Goal: Information Seeking & Learning: Learn about a topic

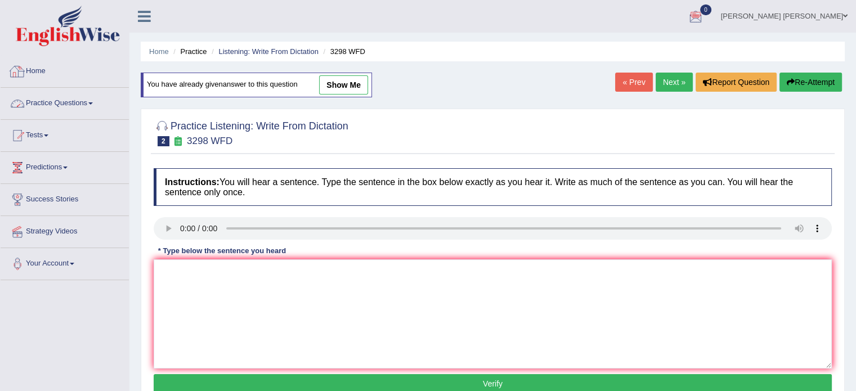
click at [38, 74] on link "Home" at bounding box center [65, 70] width 128 height 28
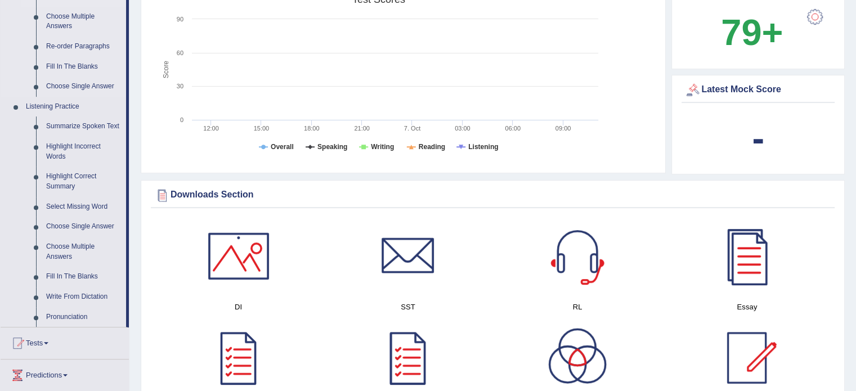
scroll to position [394, 0]
click at [63, 126] on link "Summarize Spoken Text" at bounding box center [83, 126] width 85 height 20
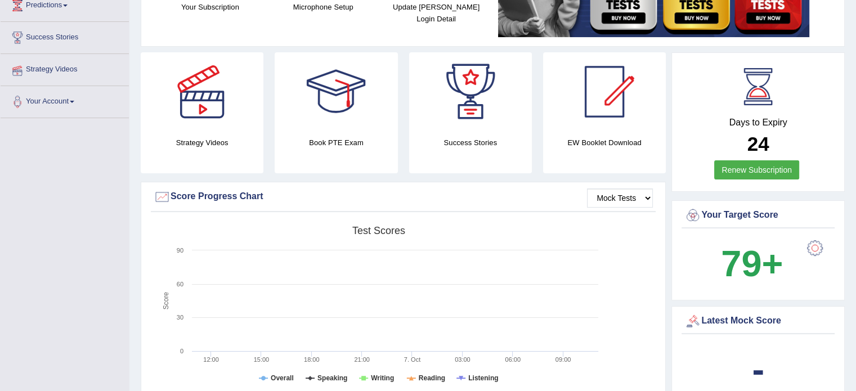
scroll to position [158, 0]
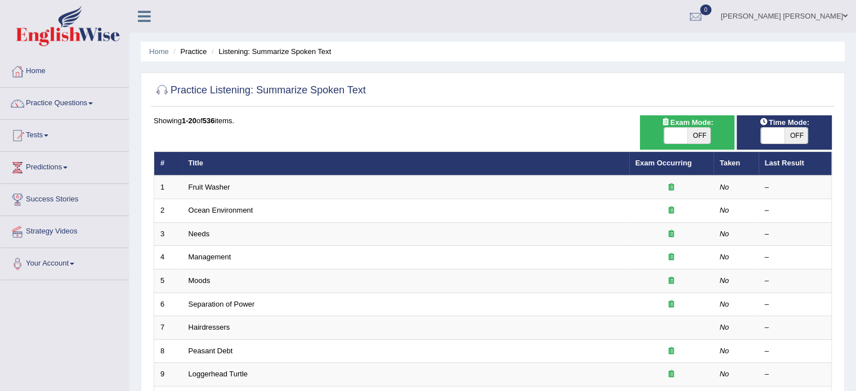
click at [363, 118] on div "Showing 1-20 of 536 items." at bounding box center [493, 120] width 679 height 11
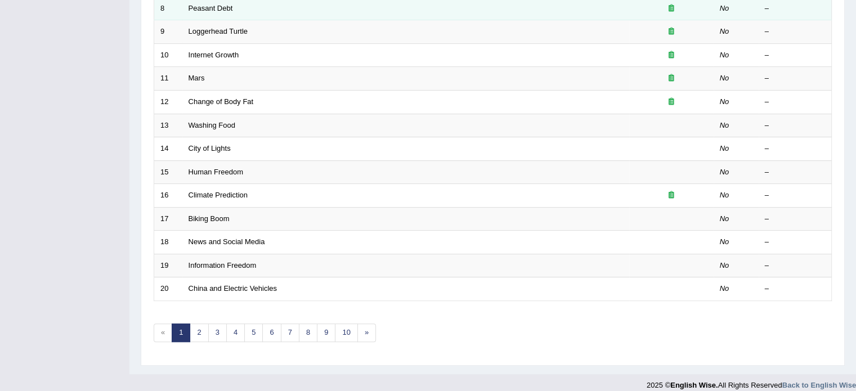
scroll to position [351, 0]
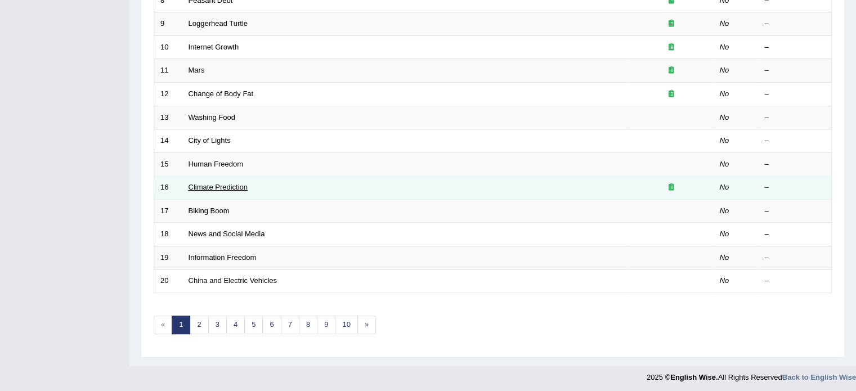
click at [227, 186] on link "Climate Prediction" at bounding box center [219, 187] width 60 height 8
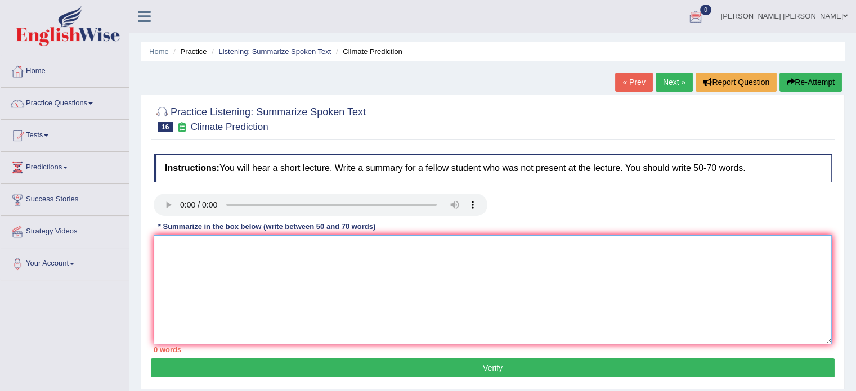
click at [260, 252] on textarea at bounding box center [493, 289] width 679 height 109
paste textarea "The speaker provided a comprehensive overview of [main topic], highlighting sev…"
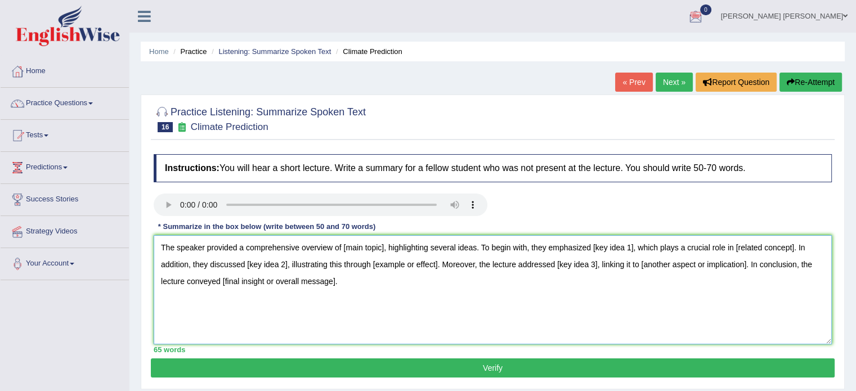
type textarea "The speaker provided a comprehensive overview of [main topic], highlighting sev…"
click at [445, 254] on textarea "The speaker provided a comprehensive overview of [main topic], highlighting sev…" at bounding box center [493, 289] width 679 height 109
click at [336, 256] on textarea "The speaker provided a comprehensive overview of, highlighting several ideas. T…" at bounding box center [493, 289] width 679 height 109
click at [349, 281] on textarea "The speaker provided a comprehensive overview of consuming energy, highlighting…" at bounding box center [493, 289] width 679 height 109
click at [643, 249] on textarea "The speaker provided a comprehensive overview of consuming energy, highlighting…" at bounding box center [493, 289] width 679 height 109
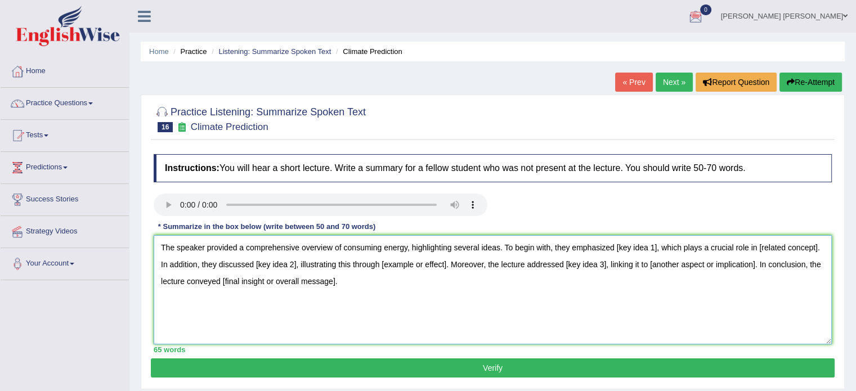
click at [649, 252] on textarea "The speaker provided a comprehensive overview of consuming energy, highlighting…" at bounding box center [493, 289] width 679 height 109
drag, startPoint x: 612, startPoint y: 248, endPoint x: 651, endPoint y: 254, distance: 39.9
click at [651, 254] on textarea "The speaker provided a comprehensive overview of consuming energy, highlighting…" at bounding box center [493, 289] width 679 height 109
click at [349, 277] on textarea "The speaker provided a comprehensive overview of consuming energy, highlighting…" at bounding box center [493, 289] width 679 height 109
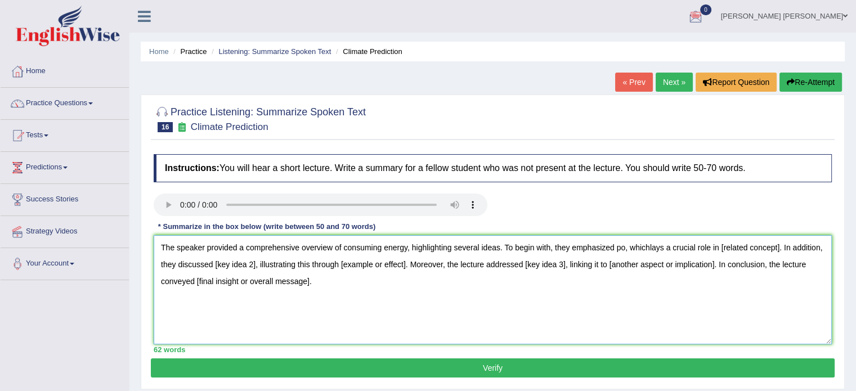
paste textarea "The speaker provided a comprehensive overview of [main topic], highlighting sev…"
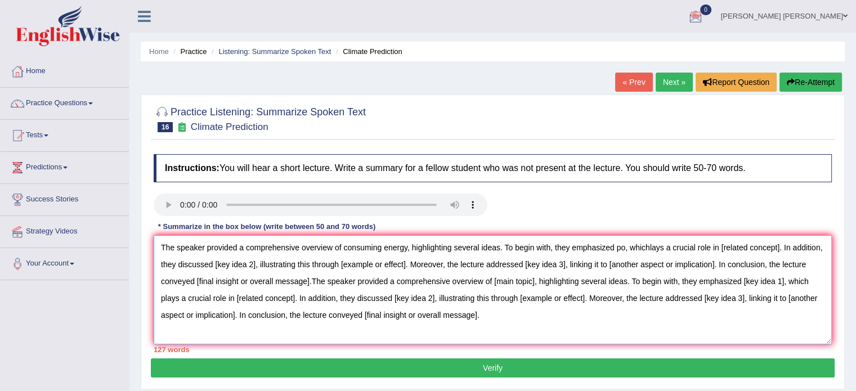
drag, startPoint x: 338, startPoint y: 280, endPoint x: 521, endPoint y: 323, distance: 188.5
click at [521, 323] on textarea "The speaker provided a comprehensive overview of consuming energy, highlighting…" at bounding box center [493, 289] width 679 height 109
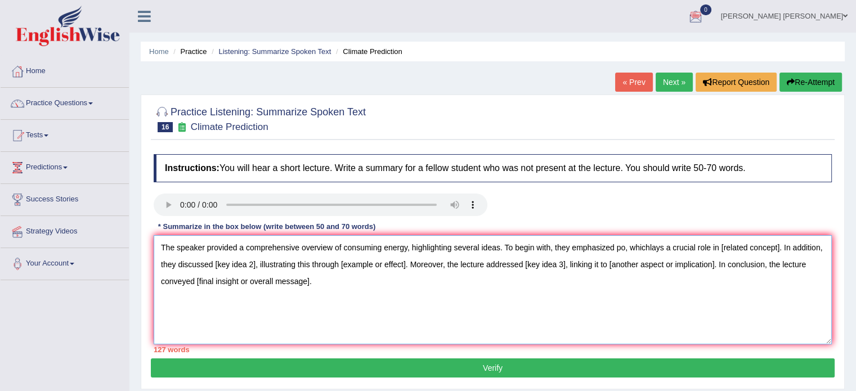
drag, startPoint x: 521, startPoint y: 323, endPoint x: 530, endPoint y: 313, distance: 13.6
click at [521, 323] on textarea "The speaker provided a comprehensive overview of consuming energy, highlighting…" at bounding box center [493, 289] width 679 height 109
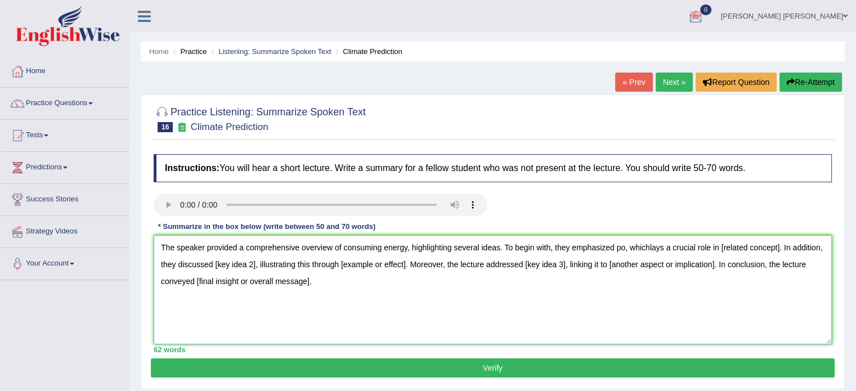
click at [646, 249] on textarea "The speaker provided a comprehensive overview of consuming energy, highlighting…" at bounding box center [493, 289] width 679 height 109
click at [645, 249] on textarea "The speaker provided a comprehensive overview of consuming energy, highlighting…" at bounding box center [493, 289] width 679 height 109
click at [619, 250] on textarea "The speaker provided a comprehensive overview of consuming energy, highlighting…" at bounding box center [493, 289] width 679 height 109
click at [621, 250] on textarea "The speaker provided a comprehensive overview of consuming energy, highlighting…" at bounding box center [493, 289] width 679 height 109
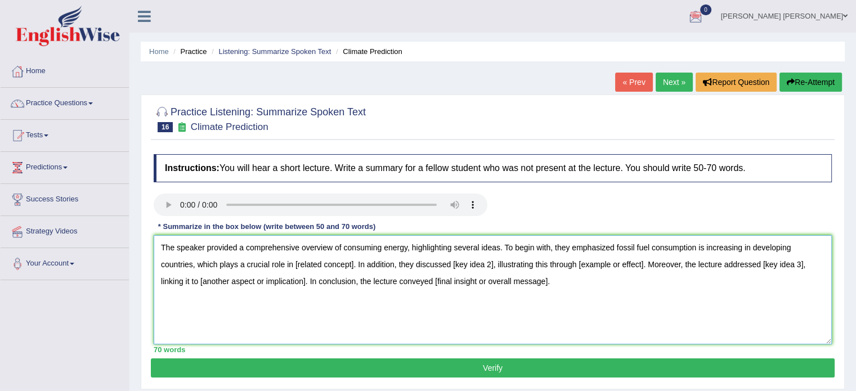
drag, startPoint x: 295, startPoint y: 265, endPoint x: 352, endPoint y: 265, distance: 57.4
click at [352, 265] on textarea "The speaker provided a comprehensive overview of consuming energy, highlighting…" at bounding box center [493, 289] width 679 height 109
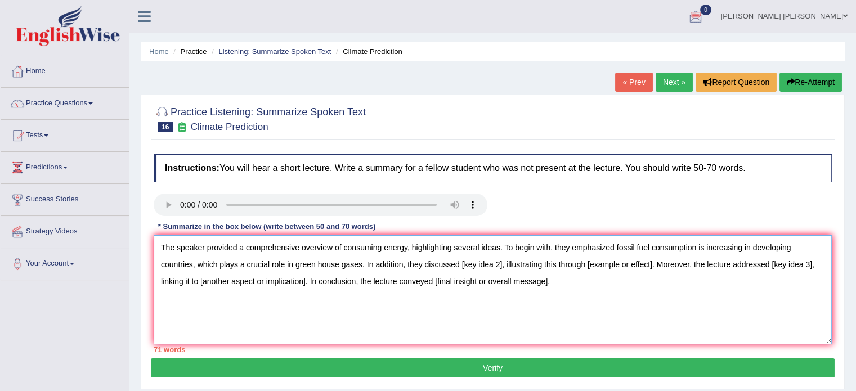
click at [294, 265] on textarea "The speaker provided a comprehensive overview of consuming energy, highlighting…" at bounding box center [493, 289] width 679 height 109
click at [339, 266] on textarea "The speaker provided a comprehensive overview of consuming energy, highlighting…" at bounding box center [493, 289] width 679 height 109
drag, startPoint x: 480, startPoint y: 265, endPoint x: 518, endPoint y: 266, distance: 38.3
click at [518, 266] on textarea "The speaker provided a comprehensive overview of consuming energy, highlighting…" at bounding box center [493, 289] width 679 height 109
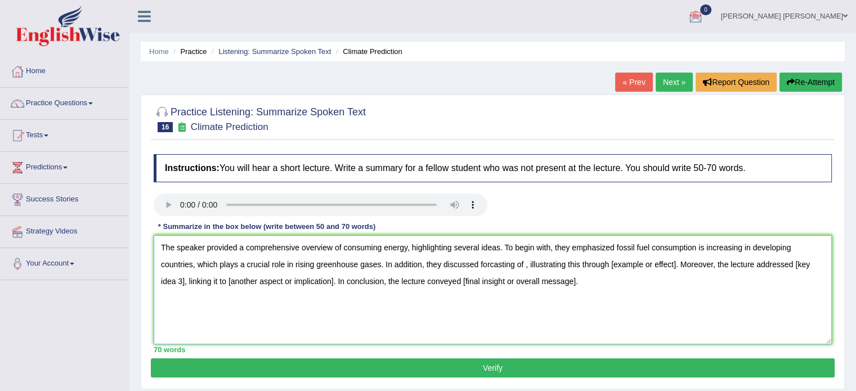
click at [488, 265] on textarea "The speaker provided a comprehensive overview of consuming energy, highlighting…" at bounding box center [493, 289] width 679 height 109
click at [528, 268] on textarea "The speaker provided a comprehensive overview of consuming energy, highlighting…" at bounding box center [493, 289] width 679 height 109
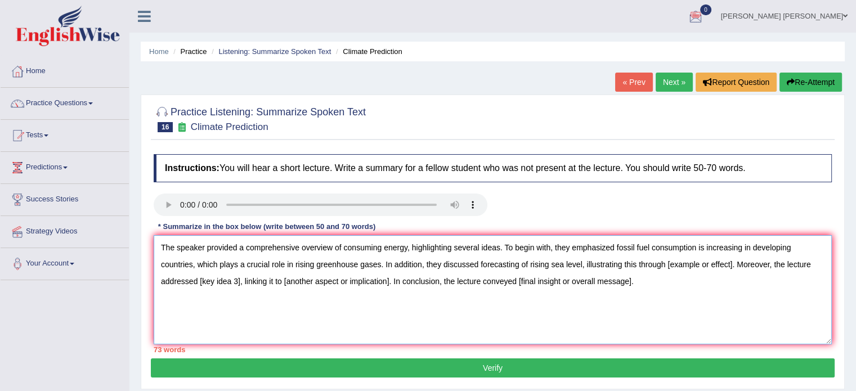
click at [529, 272] on textarea "The speaker provided a comprehensive overview of consuming energy, highlighting…" at bounding box center [493, 289] width 679 height 109
drag, startPoint x: 668, startPoint y: 268, endPoint x: 733, endPoint y: 271, distance: 64.8
click at [733, 271] on textarea "The speaker provided a comprehensive overview of consuming energy, highlighting…" at bounding box center [493, 289] width 679 height 109
click at [680, 269] on textarea "The speaker provided a comprehensive overview of consuming energy, highlighting…" at bounding box center [493, 289] width 679 height 109
click at [690, 265] on textarea "The speaker provided a comprehensive overview of consuming energy, highlighting…" at bounding box center [493, 289] width 679 height 109
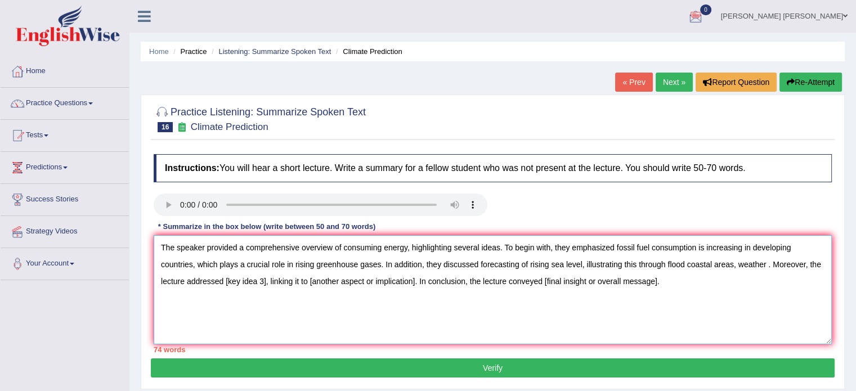
click at [757, 266] on textarea "The speaker provided a comprehensive overview of consuming energy, highlighting…" at bounding box center [493, 289] width 679 height 109
click at [768, 267] on textarea "The speaker provided a comprehensive overview of consuming energy, highlighting…" at bounding box center [493, 289] width 679 height 109
click at [793, 271] on textarea "The speaker provided a comprehensive overview of consuming energy, highlighting…" at bounding box center [493, 289] width 679 height 109
drag, startPoint x: 274, startPoint y: 282, endPoint x: 314, endPoint y: 287, distance: 40.9
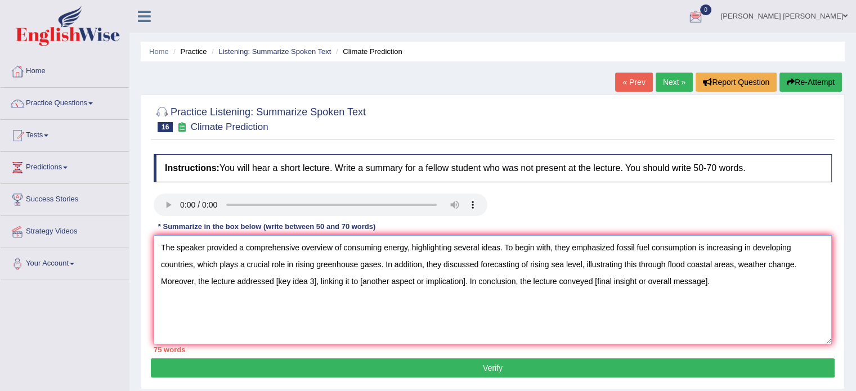
click at [314, 287] on textarea "The speaker provided a comprehensive overview of consuming energy, highlighting…" at bounding box center [493, 289] width 679 height 109
click at [315, 284] on textarea "The speaker provided a comprehensive overview of consuming energy, highlighting…" at bounding box center [493, 289] width 679 height 109
click at [317, 279] on textarea "The speaker provided a comprehensive overview of consuming energy, highlighting…" at bounding box center [493, 289] width 679 height 109
click at [335, 282] on textarea "The speaker provided a comprehensive overview of consuming energy, highlighting…" at bounding box center [493, 289] width 679 height 109
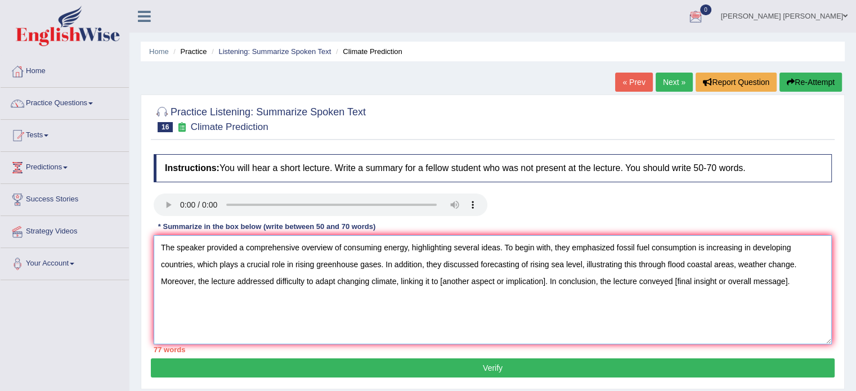
click at [287, 261] on textarea "The speaker provided a comprehensive overview of consuming energy, highlighting…" at bounding box center [493, 289] width 679 height 109
click at [338, 281] on textarea "The speaker provided a comprehensive overview of consuming energy, highlighting…" at bounding box center [493, 289] width 679 height 109
click at [324, 283] on textarea "The speaker provided a comprehensive overview of consuming energy, highlighting…" at bounding box center [493, 289] width 679 height 109
click at [297, 272] on textarea "The speaker provided a comprehensive overview of consuming energy, highlighting…" at bounding box center [493, 289] width 679 height 109
drag, startPoint x: 455, startPoint y: 279, endPoint x: 560, endPoint y: 284, distance: 104.9
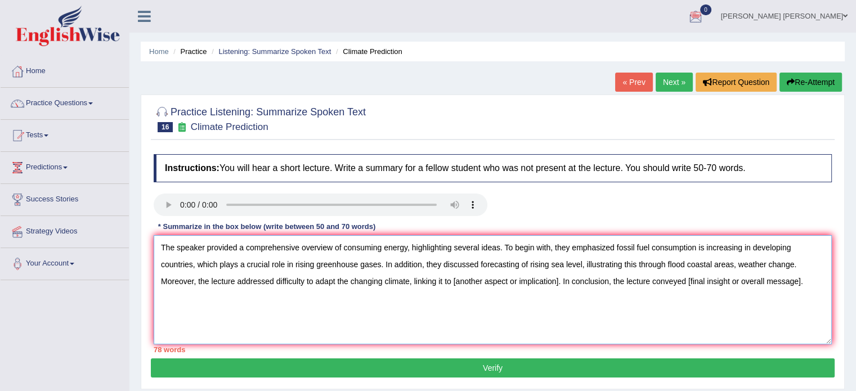
click at [560, 284] on textarea "The speaker provided a comprehensive overview of consuming energy, highlighting…" at bounding box center [493, 289] width 679 height 109
drag, startPoint x: 637, startPoint y: 282, endPoint x: 750, endPoint y: 287, distance: 112.7
click at [750, 287] on textarea "The speaker provided a comprehensive overview of consuming energy, highlighting…" at bounding box center [493, 289] width 679 height 109
click at [665, 282] on textarea "The speaker provided a comprehensive overview of consuming energy, highlighting…" at bounding box center [493, 289] width 679 height 109
click at [648, 280] on textarea "The speaker provided a comprehensive overview of consuming energy, highlighting…" at bounding box center [493, 289] width 679 height 109
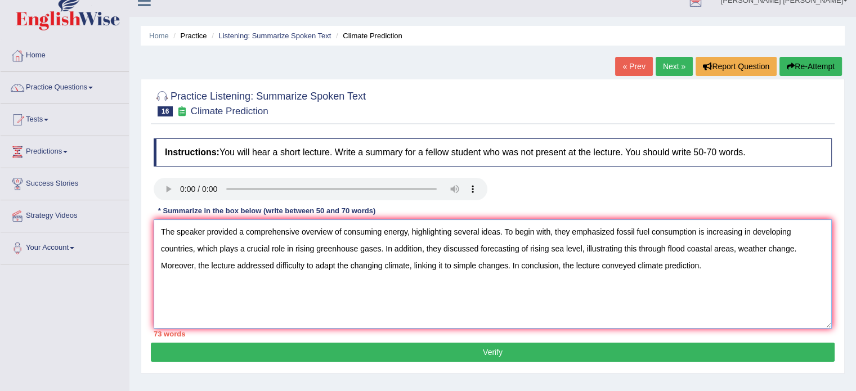
scroll to position [56, 0]
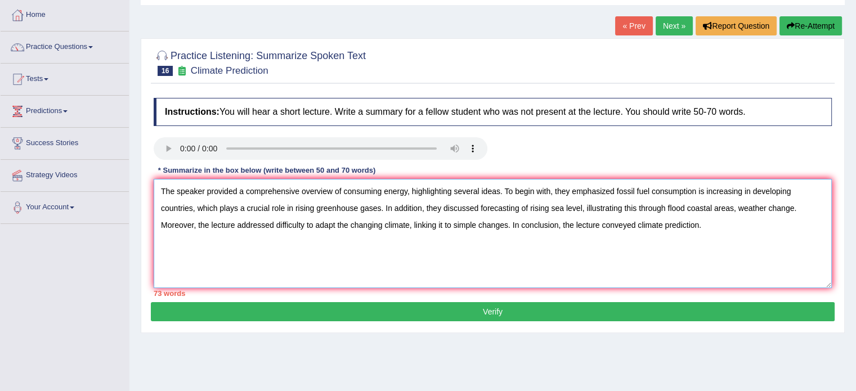
click at [261, 208] on textarea "The speaker provided a comprehensive overview of consuming energy, highlighting…" at bounding box center [493, 233] width 679 height 109
drag, startPoint x: 409, startPoint y: 191, endPoint x: 496, endPoint y: 195, distance: 87.4
click at [496, 195] on textarea "The speaker provided a comprehensive overview of consuming energy, highlighting…" at bounding box center [493, 233] width 679 height 109
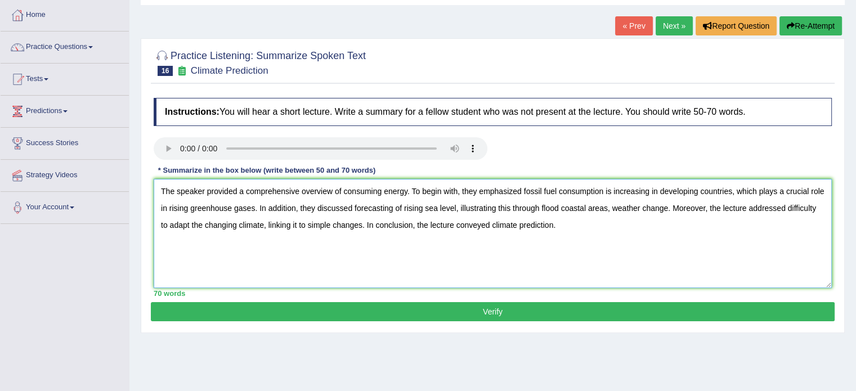
drag, startPoint x: 720, startPoint y: 208, endPoint x: 784, endPoint y: 211, distance: 63.7
click at [784, 211] on textarea "The speaker provided a comprehensive overview of consuming energy. To begin wit…" at bounding box center [493, 233] width 679 height 109
click at [748, 209] on textarea "The speaker provided a comprehensive overview of consuming energy. To begin wit…" at bounding box center [493, 233] width 679 height 109
click at [752, 210] on textarea "The speaker provided a comprehensive overview of consuming energy. To begin wit…" at bounding box center [493, 233] width 679 height 109
click at [754, 210] on textarea "The speaker provided a comprehensive overview of consuming energy. To begin wit…" at bounding box center [493, 233] width 679 height 109
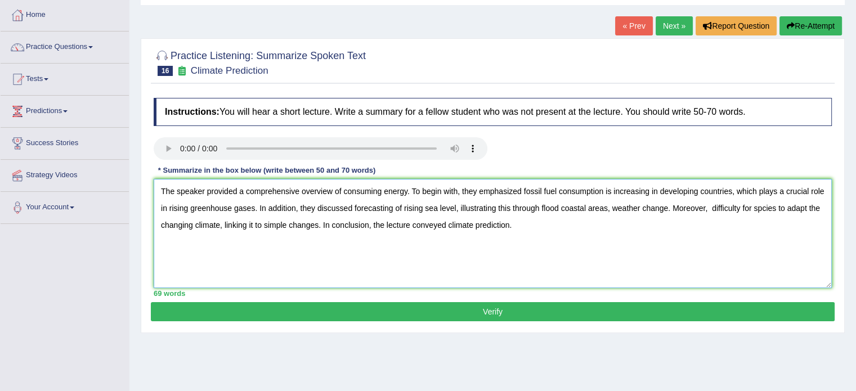
click at [770, 207] on textarea "The speaker provided a comprehensive overview of consuming energy. To begin wit…" at bounding box center [493, 233] width 679 height 109
click at [766, 212] on textarea "The speaker provided a comprehensive overview of consuming energy. To begin wit…" at bounding box center [493, 233] width 679 height 109
click at [770, 211] on textarea "The speaker provided a comprehensive overview of consuming energy. To begin wit…" at bounding box center [493, 233] width 679 height 109
click at [818, 211] on textarea "The speaker provided a comprehensive overview of consuming energy. To begin wit…" at bounding box center [493, 233] width 679 height 109
click at [650, 195] on textarea "The speaker provided a comprehensive overview of consuming energy. To begin wit…" at bounding box center [493, 233] width 679 height 109
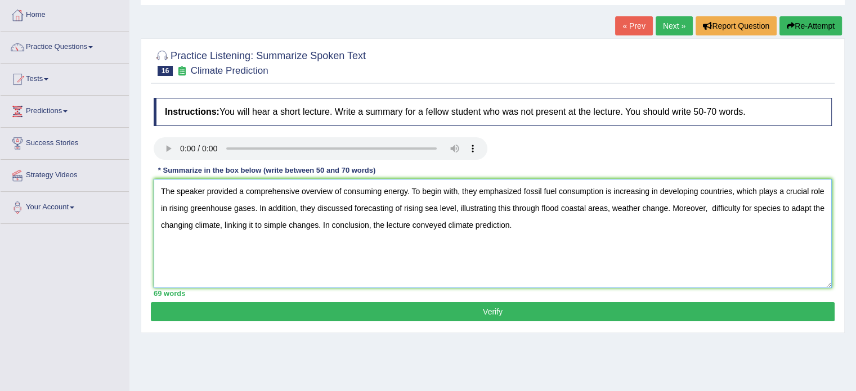
type textarea "The speaker provided a comprehensive overview of consuming energy. To begin wit…"
click at [432, 306] on button "Verify" at bounding box center [493, 311] width 684 height 19
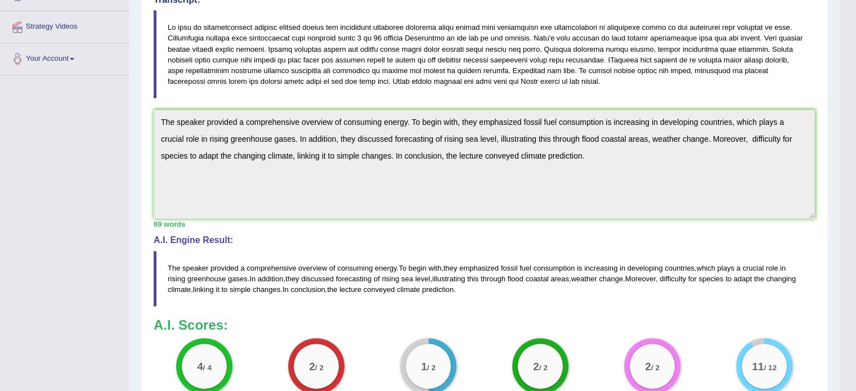
scroll to position [163, 0]
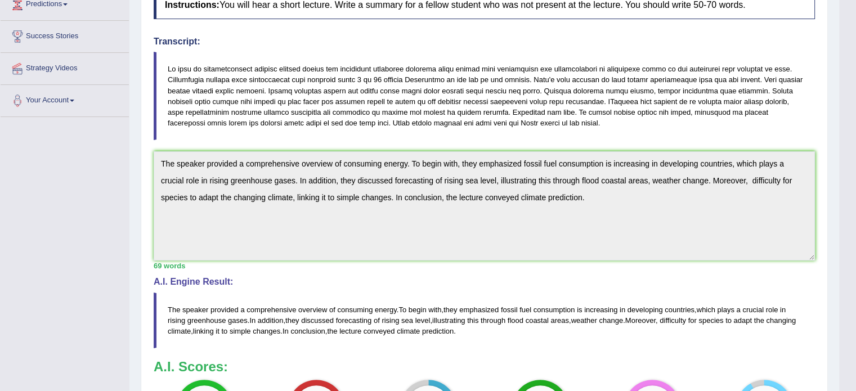
click at [146, 169] on div "Practice Listening: Summarize Spoken Text 16 Climate Prediction Instructions: Y…" at bounding box center [485, 227] width 688 height 593
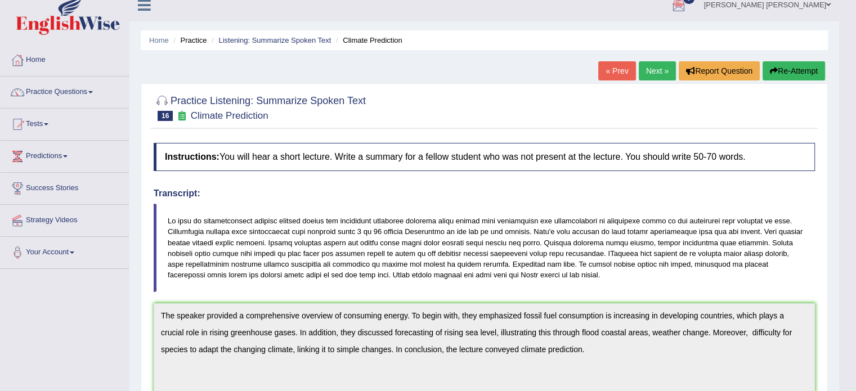
scroll to position [0, 0]
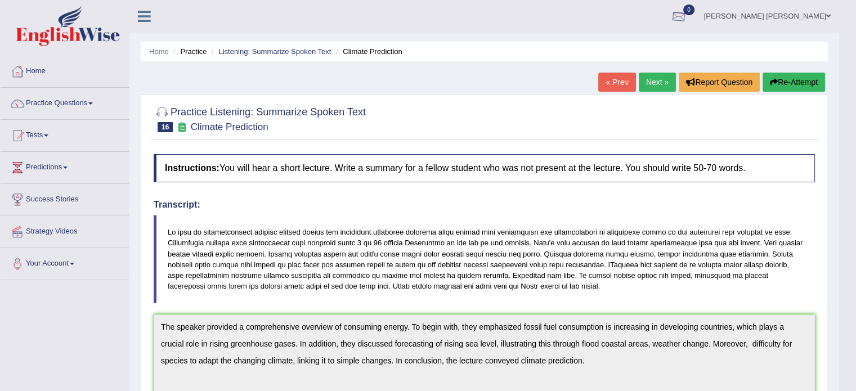
click at [778, 82] on button "Re-Attempt" at bounding box center [794, 82] width 63 height 19
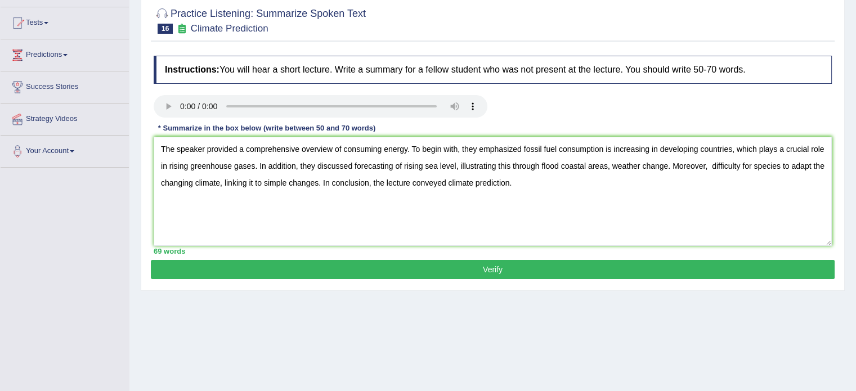
click at [711, 169] on textarea "The speaker provided a comprehensive overview of consuming energy. To begin wit…" at bounding box center [493, 191] width 679 height 109
click at [709, 168] on textarea "The speaker provided a comprehensive overview of consuming energy. To begin wit…" at bounding box center [493, 191] width 679 height 109
type textarea "The speaker provided a comprehensive overview of consuming energy. To begin wit…"
click at [682, 274] on button "Verify" at bounding box center [493, 269] width 684 height 19
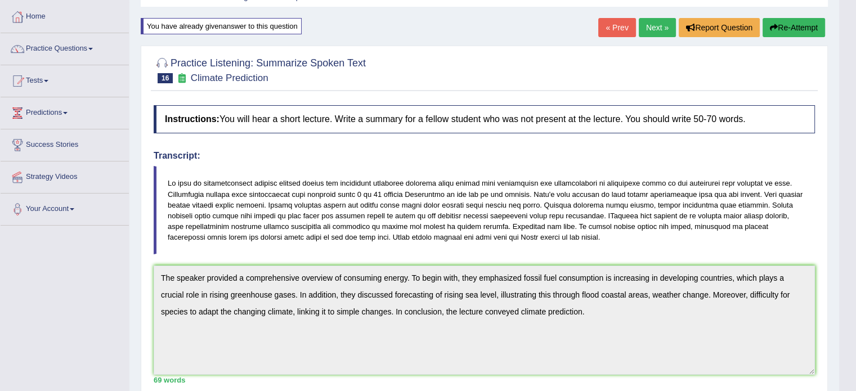
scroll to position [54, 0]
click at [644, 23] on link "Next »" at bounding box center [657, 28] width 37 height 19
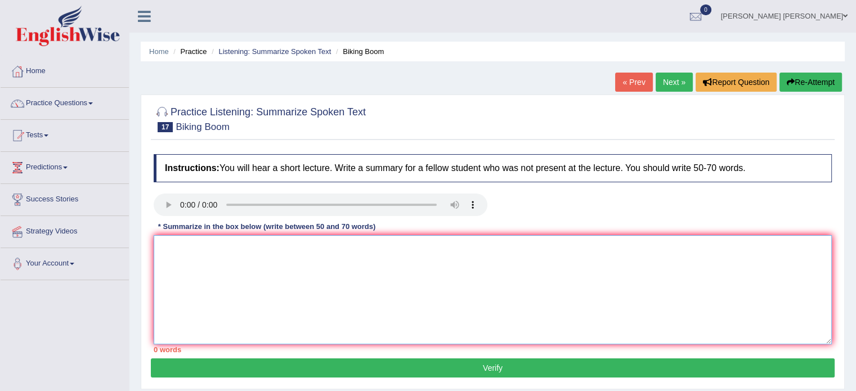
click at [239, 251] on textarea at bounding box center [493, 289] width 679 height 109
paste textarea "The speaker provided a comprehensive overview of [main topic], highlighting sev…"
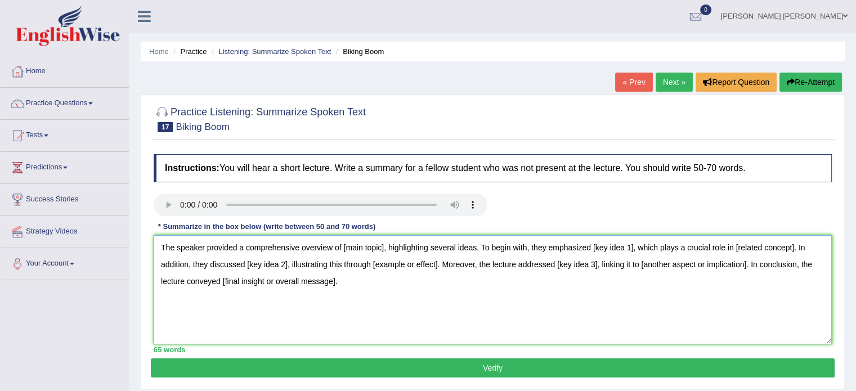
type textarea "The speaker provided a comprehensive overview of [main topic], highlighting sev…"
drag, startPoint x: 342, startPoint y: 249, endPoint x: 382, endPoint y: 256, distance: 41.0
click at [382, 256] on textarea "The speaker provided a comprehensive overview of [main topic], highlighting sev…" at bounding box center [493, 289] width 679 height 109
click at [388, 248] on textarea "The speaker provided a comprehensive overview of bicycling in united states, hi…" at bounding box center [493, 289] width 679 height 109
drag, startPoint x: 637, startPoint y: 247, endPoint x: 677, endPoint y: 250, distance: 40.1
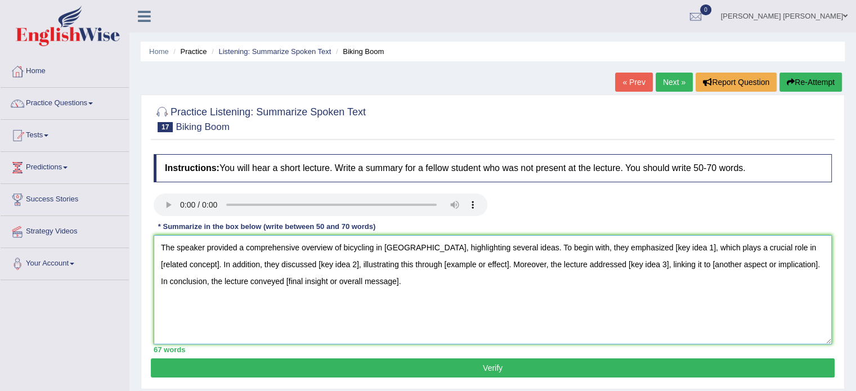
click at [677, 250] on textarea "The speaker provided a comprehensive overview of bicycling in United States, hi…" at bounding box center [493, 289] width 679 height 109
click at [675, 251] on textarea "The speaker provided a comprehensive overview of bicycling in United States, hi…" at bounding box center [493, 289] width 679 height 109
click at [661, 249] on textarea "The speaker provided a comprehensive overview of bicycling in United States, hi…" at bounding box center [493, 289] width 679 height 109
click at [638, 247] on textarea "The speaker provided a comprehensive overview of bicycling in United States, hi…" at bounding box center [493, 289] width 679 height 109
drag, startPoint x: 637, startPoint y: 247, endPoint x: 675, endPoint y: 251, distance: 38.5
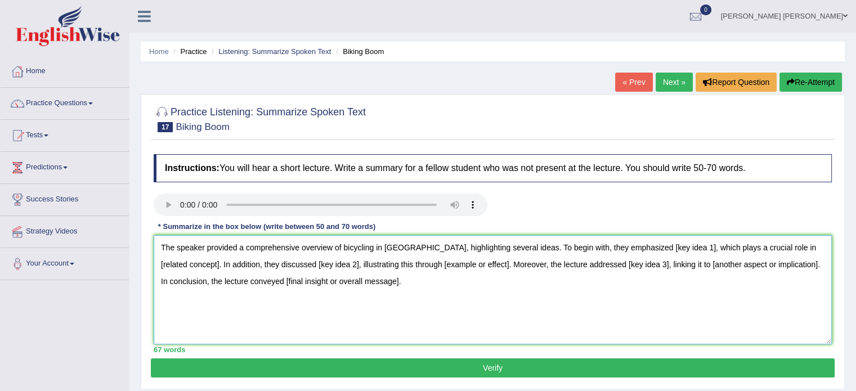
click at [675, 251] on textarea "The speaker provided a comprehensive overview of bicycling in United States, hi…" at bounding box center [493, 289] width 679 height 109
click at [689, 248] on textarea "The speaker provided a comprehensive overview of bicycling in United States, hi…" at bounding box center [493, 289] width 679 height 109
click at [649, 249] on textarea "The speaker provided a comprehensive overview of bicycling in United States, hi…" at bounding box center [493, 289] width 679 height 109
drag, startPoint x: 161, startPoint y: 263, endPoint x: 218, endPoint y: 263, distance: 57.4
click at [218, 263] on textarea "The speaker provided a comprehensive overview of bicycling in United States, hi…" at bounding box center [493, 289] width 679 height 109
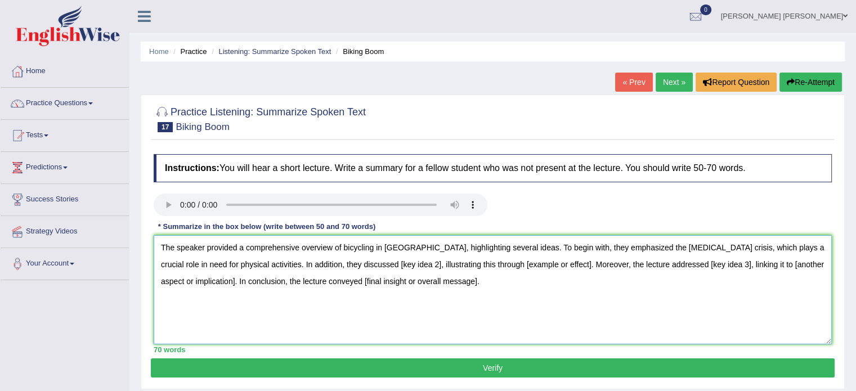
drag, startPoint x: 333, startPoint y: 266, endPoint x: 372, endPoint y: 267, distance: 38.3
click at [372, 267] on textarea "The speaker provided a comprehensive overview of bicycling in United States, hi…" at bounding box center [493, 289] width 679 height 109
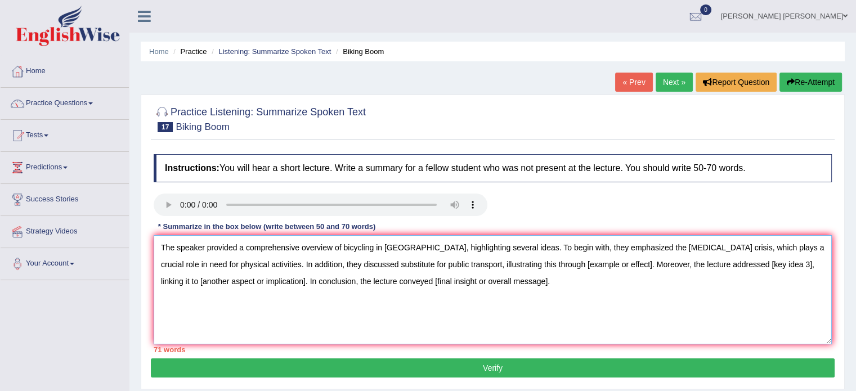
click at [354, 264] on textarea "The speaker provided a comprehensive overview of bicycling in United States, hi…" at bounding box center [493, 289] width 679 height 109
drag, startPoint x: 529, startPoint y: 264, endPoint x: 595, endPoint y: 268, distance: 65.4
click at [595, 268] on textarea "The speaker provided a comprehensive overview of bicycling in United States, hi…" at bounding box center [493, 289] width 679 height 109
drag, startPoint x: 739, startPoint y: 264, endPoint x: 779, endPoint y: 270, distance: 40.5
click at [779, 270] on textarea "The speaker provided a comprehensive overview of bicycling in United States, hi…" at bounding box center [493, 289] width 679 height 109
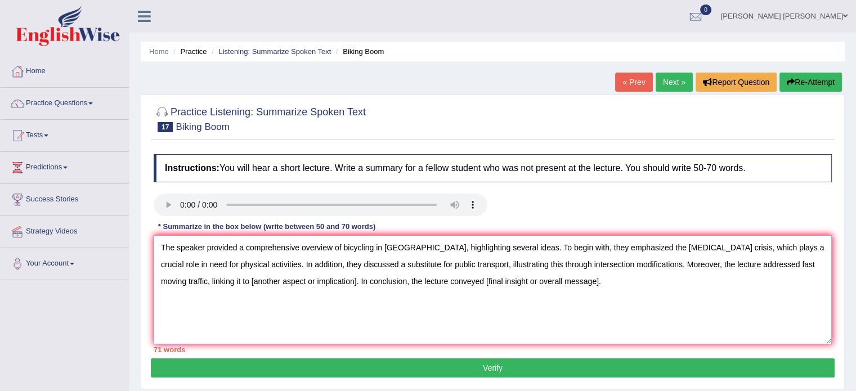
click at [760, 265] on textarea "The speaker provided a comprehensive overview of bicycling in United States, hi…" at bounding box center [493, 289] width 679 height 109
click at [812, 248] on textarea "The speaker provided a comprehensive overview of bicycling in United States, hi…" at bounding box center [493, 289] width 679 height 109
click at [815, 248] on textarea "The speaker provided a comprehensive overview of bicycling in United States, hi…" at bounding box center [493, 289] width 679 height 109
click at [306, 282] on textarea "The speaker provided a comprehensive overview of bicycling in United States, hi…" at bounding box center [493, 289] width 679 height 109
drag, startPoint x: 306, startPoint y: 282, endPoint x: 822, endPoint y: 263, distance: 515.6
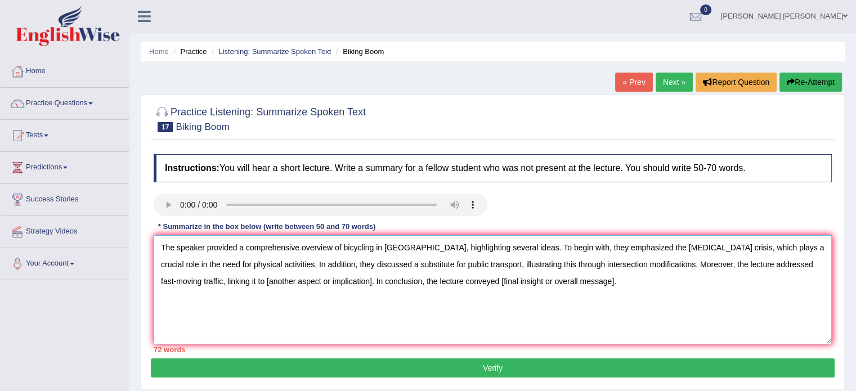
click at [822, 263] on textarea "The speaker provided a comprehensive overview of bicycling in United States, hi…" at bounding box center [493, 289] width 679 height 109
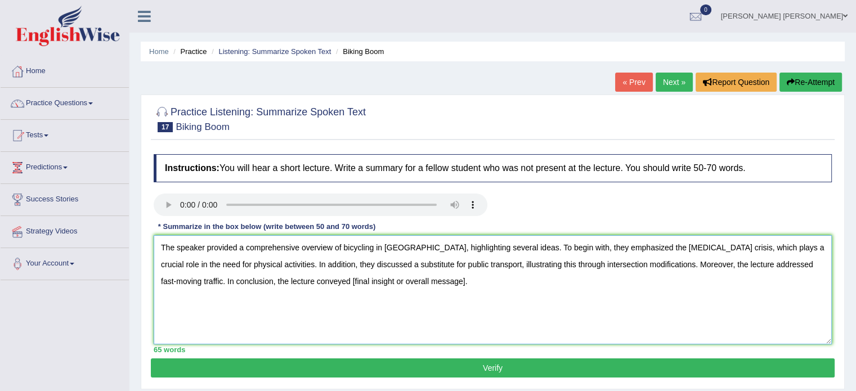
drag, startPoint x: 284, startPoint y: 285, endPoint x: 398, endPoint y: 288, distance: 114.3
click at [398, 288] on textarea "The speaker provided a comprehensive overview of bicycling in United States, hi…" at bounding box center [493, 289] width 679 height 109
click at [389, 251] on textarea "The speaker provided a comprehensive overview of bicycling in United States, hi…" at bounding box center [493, 289] width 679 height 109
click at [404, 248] on textarea "The speaker provided a comprehensive overview of bicycling in the United States…" at bounding box center [493, 289] width 679 height 109
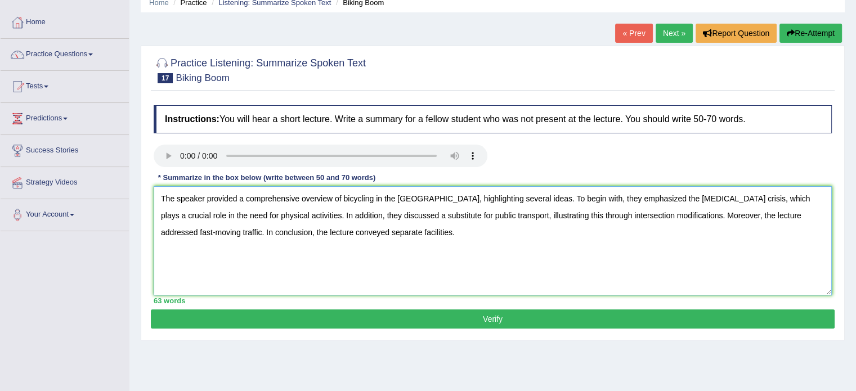
scroll to position [56, 0]
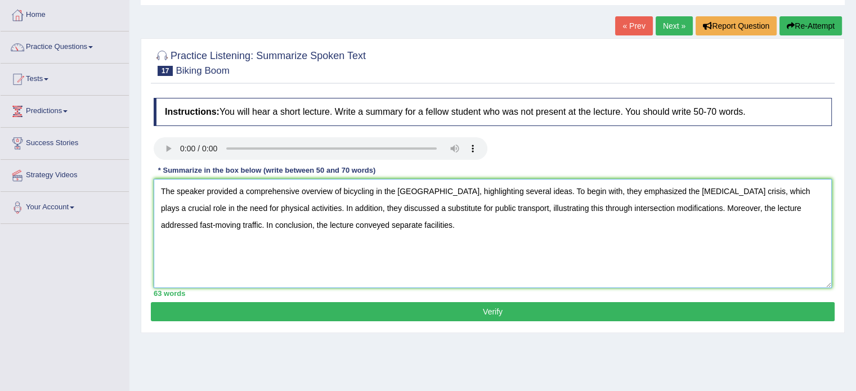
type textarea "The speaker provided a comprehensive overview of bicycling in the United States…"
click at [337, 309] on button "Verify" at bounding box center [493, 311] width 684 height 19
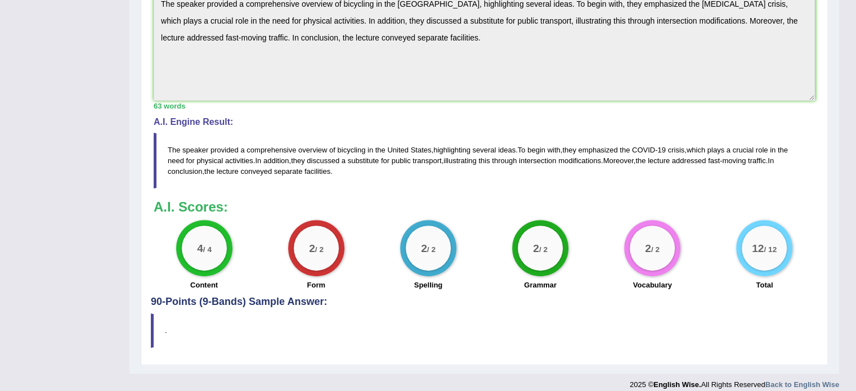
scroll to position [343, 0]
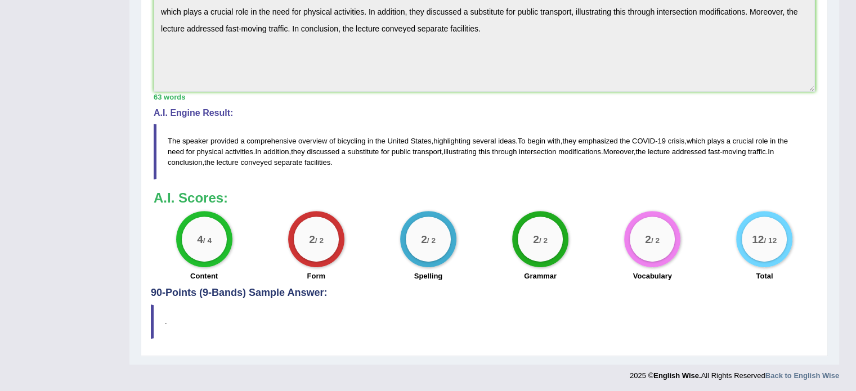
click at [244, 158] on span "conveyed" at bounding box center [256, 162] width 32 height 8
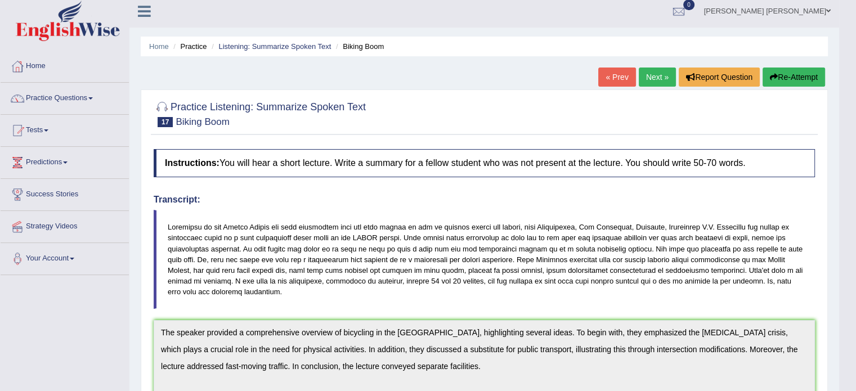
scroll to position [0, 0]
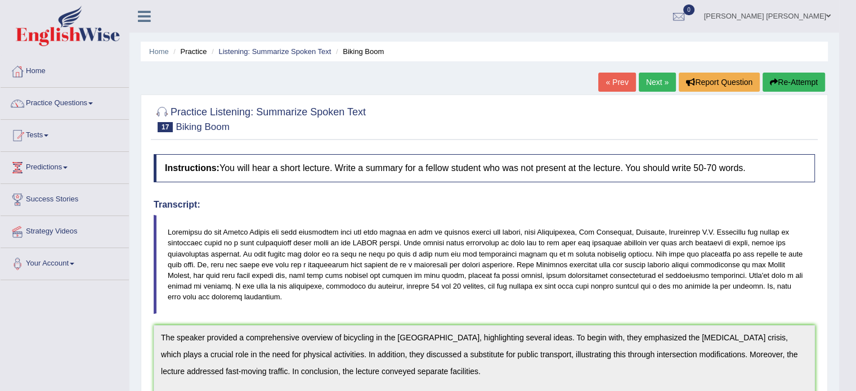
click at [640, 77] on link "Next »" at bounding box center [657, 82] width 37 height 19
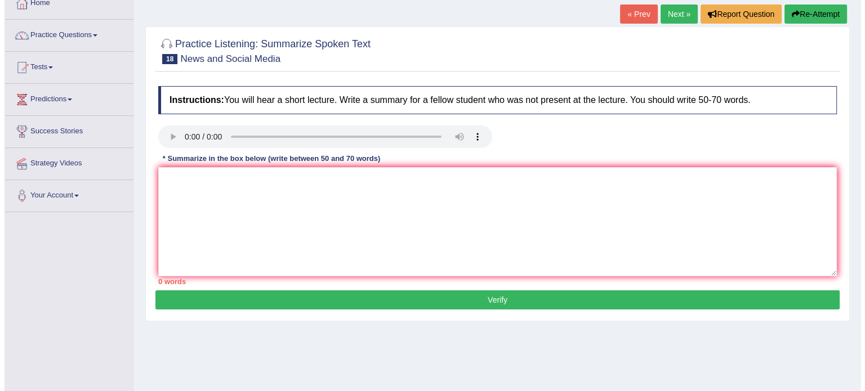
scroll to position [56, 0]
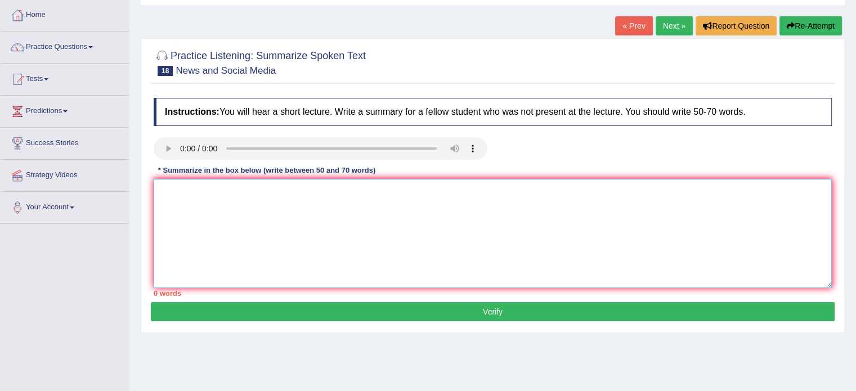
click at [166, 189] on textarea at bounding box center [493, 233] width 679 height 109
paste textarea "The speaker provided a comprehensive overview of [main topic], highlighting sev…"
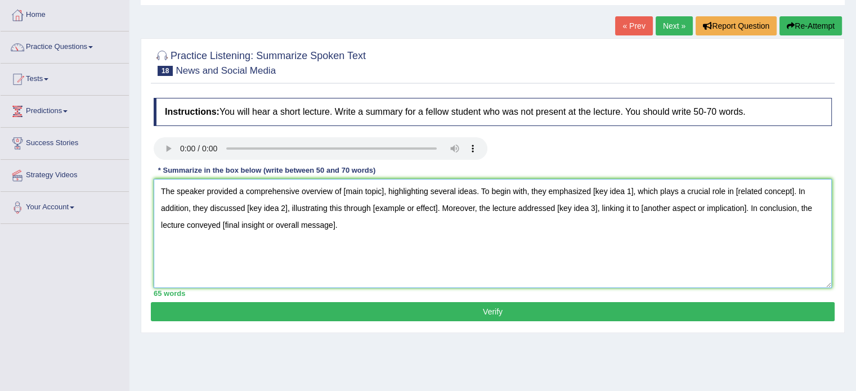
drag, startPoint x: 340, startPoint y: 191, endPoint x: 356, endPoint y: 195, distance: 16.4
click at [356, 195] on textarea "The speaker provided a comprehensive overview of [main topic], highlighting sev…" at bounding box center [493, 233] width 679 height 109
click at [345, 193] on textarea "The speaker provided a comprehensive overview of [main topic], highlighting sev…" at bounding box center [493, 233] width 679 height 109
drag, startPoint x: 342, startPoint y: 193, endPoint x: 382, endPoint y: 197, distance: 40.2
click at [382, 197] on textarea "The speaker provided a comprehensive overview of [main topic], highlighting sev…" at bounding box center [493, 233] width 679 height 109
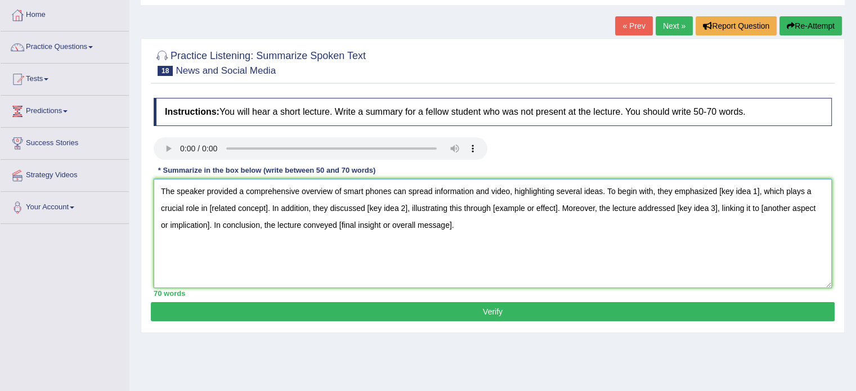
click at [376, 194] on textarea "The speaker provided a comprehensive overview of smart phones can spread inform…" at bounding box center [493, 233] width 679 height 109
drag, startPoint x: 737, startPoint y: 193, endPoint x: 779, endPoint y: 198, distance: 42.5
click at [779, 198] on textarea "The speaker provided a comprehensive overview of smart smartphones can spread i…" at bounding box center [493, 233] width 679 height 109
click at [776, 199] on textarea "The speaker provided a comprehensive overview of smart smartphones can spread i…" at bounding box center [493, 233] width 679 height 109
drag, startPoint x: 775, startPoint y: 195, endPoint x: 750, endPoint y: 194, distance: 24.8
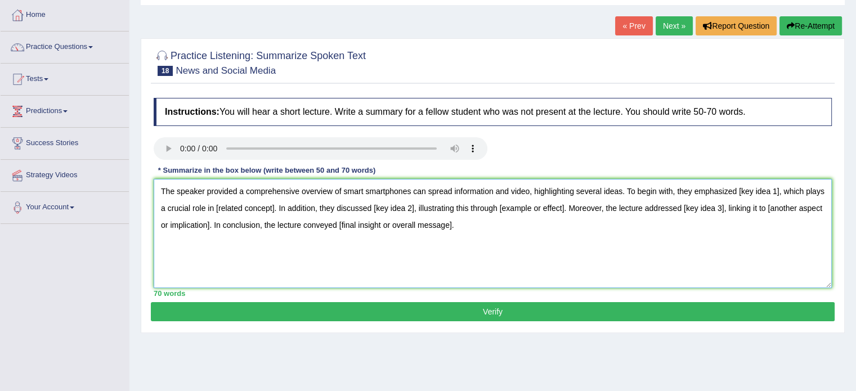
click at [750, 194] on textarea "The speaker provided a comprehensive overview of smart smartphones can spread i…" at bounding box center [493, 233] width 679 height 109
click at [743, 195] on textarea "The speaker provided a comprehensive overview of smart smartphones can spread i…" at bounding box center [493, 233] width 679 height 109
drag, startPoint x: 738, startPoint y: 194, endPoint x: 775, endPoint y: 194, distance: 37.7
click at [775, 194] on textarea "The speaker provided a comprehensive overview of smart smartphones can spread i…" at bounding box center [493, 233] width 679 height 109
click at [769, 193] on textarea "The speaker provided a comprehensive overview of smart smartphones can spread i…" at bounding box center [493, 233] width 679 height 109
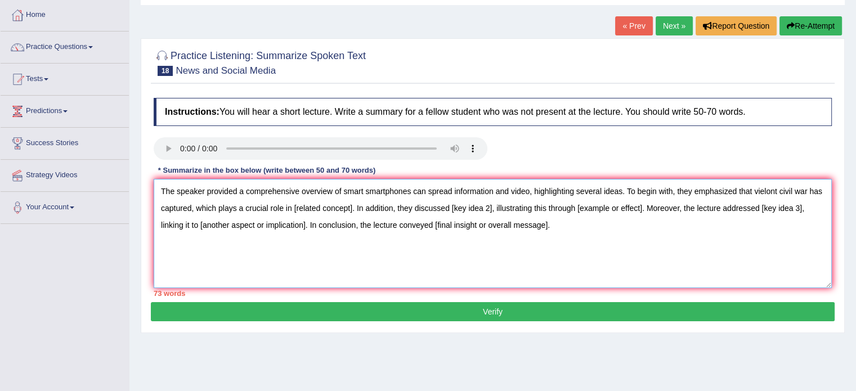
click at [309, 205] on textarea "The speaker provided a comprehensive overview of smart smartphones can spread i…" at bounding box center [493, 233] width 679 height 109
drag, startPoint x: 293, startPoint y: 207, endPoint x: 351, endPoint y: 212, distance: 58.8
click at [351, 212] on textarea "The speaker provided a comprehensive overview of smart smartphones can spread i…" at bounding box center [493, 233] width 679 height 109
click at [342, 189] on textarea "The speaker provided a comprehensive overview of smart smartphones can spread i…" at bounding box center [493, 233] width 679 height 109
click at [316, 209] on textarea "The speaker provided a comprehensive overview of smart smartphones can spread i…" at bounding box center [493, 233] width 679 height 109
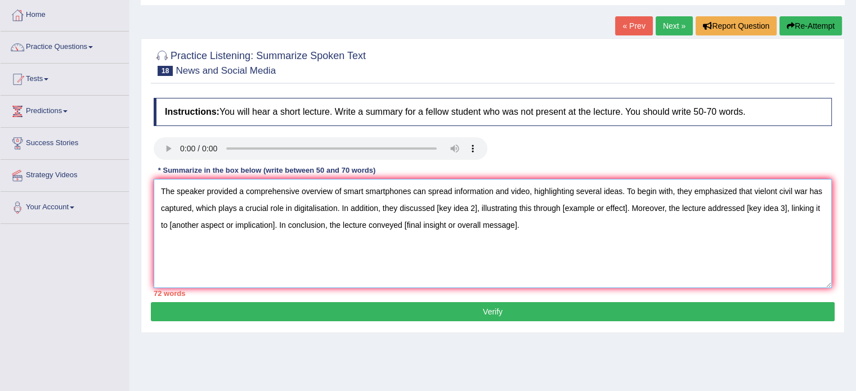
drag, startPoint x: 438, startPoint y: 211, endPoint x: 475, endPoint y: 213, distance: 37.8
click at [475, 213] on textarea "The speaker provided a comprehensive overview of smart smartphones can spread i…" at bounding box center [493, 233] width 679 height 109
drag, startPoint x: 610, startPoint y: 208, endPoint x: 676, endPoint y: 213, distance: 65.5
click at [676, 213] on textarea "The speaker provided a comprehensive overview of smart smartphones can spread i…" at bounding box center [493, 233] width 679 height 109
click at [762, 190] on textarea "The speaker provided a comprehensive overview of smart smartphones can spread i…" at bounding box center [493, 233] width 679 height 109
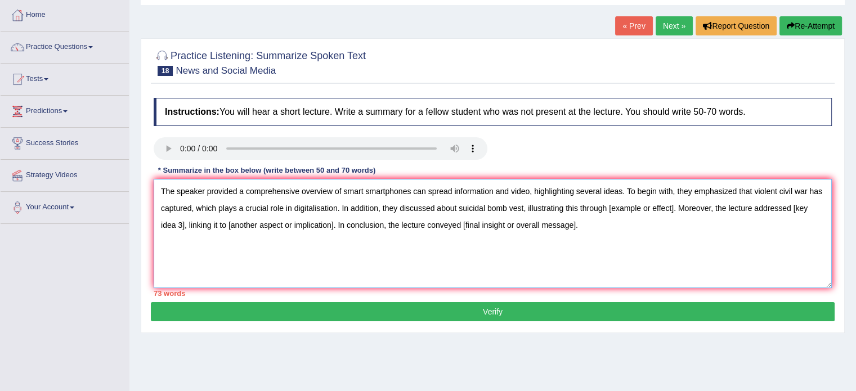
drag, startPoint x: 610, startPoint y: 209, endPoint x: 677, endPoint y: 211, distance: 66.5
click at [677, 211] on textarea "The speaker provided a comprehensive overview of smart smartphones can spread i…" at bounding box center [493, 233] width 679 height 109
click at [562, 188] on textarea "The speaker provided a comprehensive overview of smart smartphones can spread i…" at bounding box center [493, 233] width 679 height 109
click at [617, 208] on textarea "The speaker provided a comprehensive overview of smart smartphones can spread i…" at bounding box center [493, 233] width 679 height 109
drag, startPoint x: 758, startPoint y: 209, endPoint x: 797, endPoint y: 211, distance: 38.9
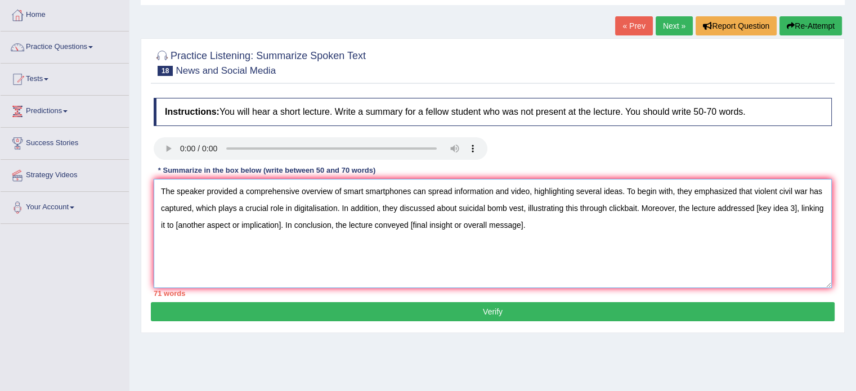
click at [797, 211] on textarea "The speaker provided a comprehensive overview of smart smartphones can spread i…" at bounding box center [493, 233] width 679 height 109
click at [811, 209] on textarea "The speaker provided a comprehensive overview of smart smartphones can spread i…" at bounding box center [493, 233] width 679 height 109
click at [795, 202] on textarea "The speaker provided a comprehensive overview of smart smartphones can spread i…" at bounding box center [493, 233] width 679 height 109
click at [800, 207] on textarea "The speaker provided a comprehensive overview of smart smartphones can spread i…" at bounding box center [493, 233] width 679 height 109
click at [826, 212] on textarea "The speaker provided a comprehensive overview of smart smartphones can spread i…" at bounding box center [493, 233] width 679 height 109
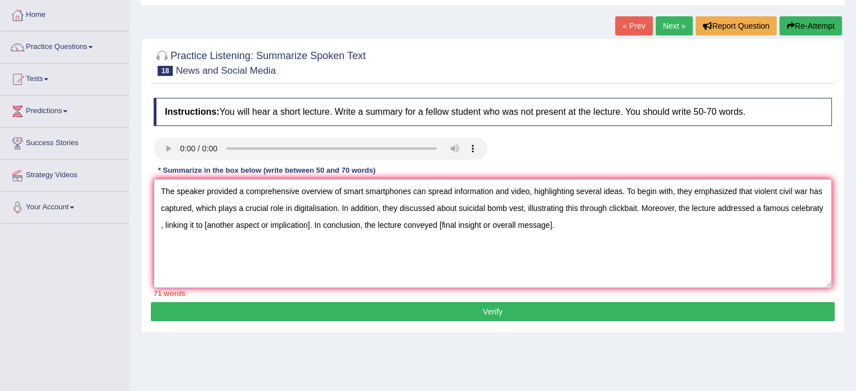
click at [827, 212] on textarea "The speaker provided a comprehensive overview of smart smartphones can spread i…" at bounding box center [493, 233] width 679 height 109
click at [160, 222] on textarea "The speaker provided a comprehensive overview of smart smartphones can spread i…" at bounding box center [493, 233] width 679 height 109
click at [168, 226] on textarea "The speaker provided a comprehensive overview of smart smartphones can spread i…" at bounding box center [493, 233] width 679 height 109
click at [176, 223] on textarea "The speaker provided a comprehensive overview of smart smartphones can spread i…" at bounding box center [493, 233] width 679 height 109
click at [346, 193] on textarea "The speaker provided a comprehensive overview of smart smartphones can spread i…" at bounding box center [493, 233] width 679 height 109
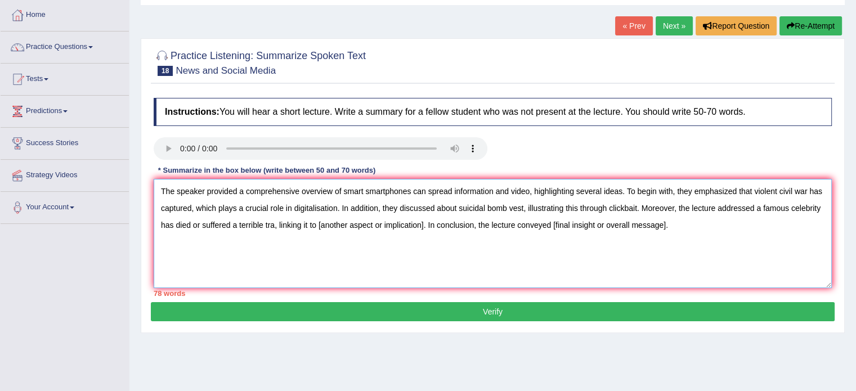
click at [353, 191] on textarea "The speaker provided a comprehensive overview of smart smartphones can spread i…" at bounding box center [493, 233] width 679 height 109
click at [362, 191] on textarea "The speaker provided a comprehensive overview of smart smartphones can spread i…" at bounding box center [493, 233] width 679 height 109
click at [276, 231] on textarea "The speaker provided a comprehensive overview of how smartphones can spread inf…" at bounding box center [493, 233] width 679 height 109
click at [274, 228] on textarea "The speaker provided a comprehensive overview of how smartphones can spread inf…" at bounding box center [493, 233] width 679 height 109
click at [270, 226] on textarea "The speaker provided a comprehensive overview of how smartphones can spread inf…" at bounding box center [493, 233] width 679 height 109
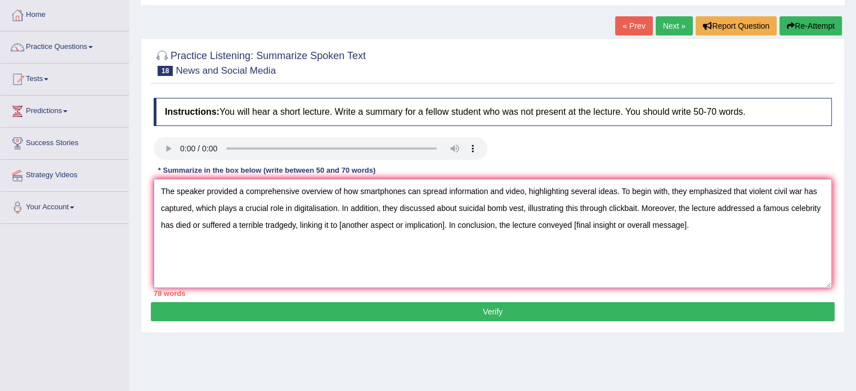
click at [311, 224] on textarea "The speaker provided a comprehensive overview of how smartphones can spread inf…" at bounding box center [493, 233] width 679 height 109
click at [283, 227] on textarea "The speaker provided a comprehensive overview of how smartphones can spread inf…" at bounding box center [493, 233] width 679 height 109
click at [167, 227] on textarea "The speaker provided a comprehensive overview of how smartphones can spread inf…" at bounding box center [493, 233] width 679 height 109
drag, startPoint x: 352, startPoint y: 225, endPoint x: 458, endPoint y: 234, distance: 106.3
click at [458, 234] on textarea "The speaker provided a comprehensive overview of how smartphones can spread inf…" at bounding box center [493, 233] width 679 height 109
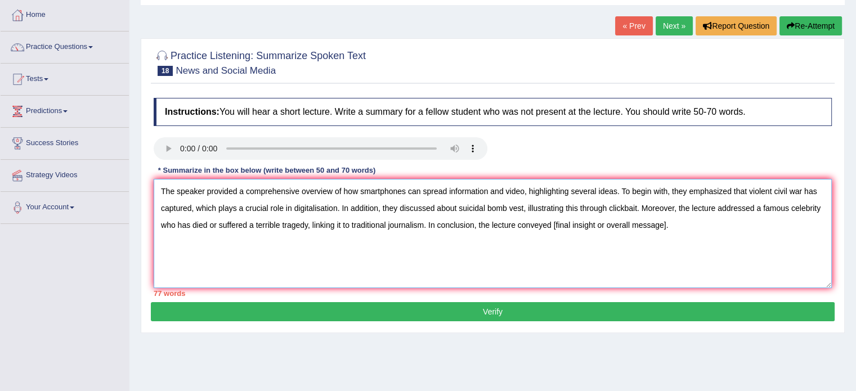
click at [390, 221] on textarea "The speaker provided a comprehensive overview of how smartphones can spread inf…" at bounding box center [493, 233] width 679 height 109
click at [376, 225] on textarea "The speaker provided a comprehensive overview of how smartphones can spread inf…" at bounding box center [493, 233] width 679 height 109
click at [367, 227] on textarea "The speaker provided a comprehensive overview of how smartphones can spread inf…" at bounding box center [493, 233] width 679 height 109
click at [463, 225] on textarea "The speaker provided a comprehensive overview of how smartphones can spread inf…" at bounding box center [493, 233] width 679 height 109
drag, startPoint x: 554, startPoint y: 226, endPoint x: 666, endPoint y: 229, distance: 112.1
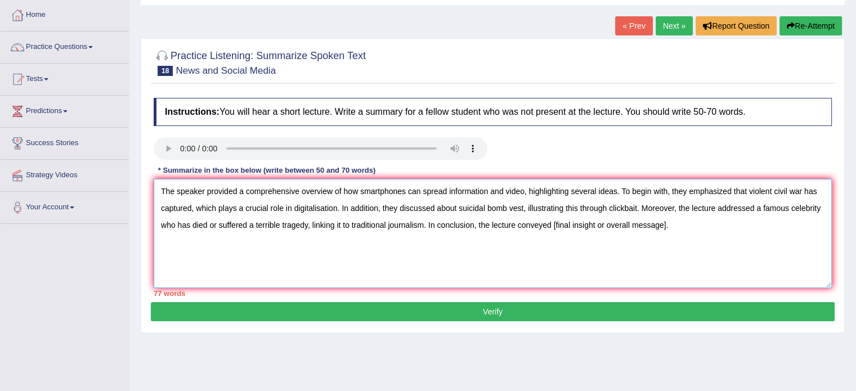
click at [666, 229] on textarea "The speaker provided a comprehensive overview of how smartphones can spread inf…" at bounding box center [493, 233] width 679 height 109
click at [657, 226] on textarea "The speaker provided a comprehensive overview of how smartphones can spread inf…" at bounding box center [493, 233] width 679 height 109
click at [588, 225] on textarea "The speaker provided a comprehensive overview of how smartphones can spread inf…" at bounding box center [493, 233] width 679 height 109
click at [663, 225] on textarea "The speaker provided a comprehensive overview of how smartphones can spread inf…" at bounding box center [493, 233] width 679 height 109
click at [669, 226] on textarea "The speaker provided a comprehensive overview of how smartphones can spread inf…" at bounding box center [493, 233] width 679 height 109
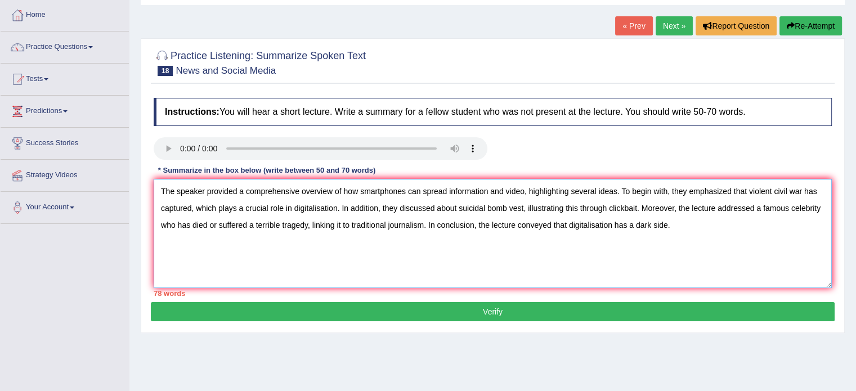
drag, startPoint x: 524, startPoint y: 193, endPoint x: 616, endPoint y: 198, distance: 91.9
click at [616, 198] on textarea "The speaker provided a comprehensive overview of how smartphones can spread inf…" at bounding box center [493, 233] width 679 height 109
drag, startPoint x: 596, startPoint y: 209, endPoint x: 672, endPoint y: 212, distance: 76.1
click at [672, 212] on textarea "The speaker provided a comprehensive overview of how smartphones can spread inf…" at bounding box center [493, 233] width 679 height 109
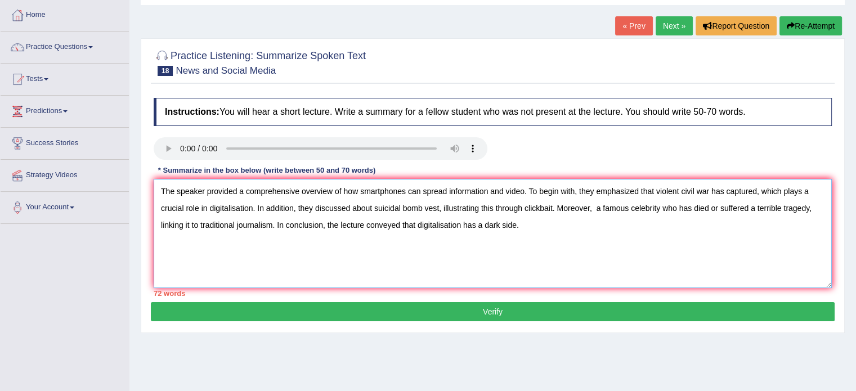
click at [597, 211] on textarea "The speaker provided a comprehensive overview of how smartphones can spread inf…" at bounding box center [493, 233] width 679 height 109
click at [599, 211] on textarea "The speaker provided a comprehensive overview of how smartphones can spread inf…" at bounding box center [493, 233] width 679 height 109
click at [622, 208] on textarea "The speaker provided a comprehensive overview of how smartphones can spread inf…" at bounding box center [493, 233] width 679 height 109
click at [555, 206] on textarea "The speaker provided a comprehensive overview of how smartphones can spread inf…" at bounding box center [493, 233] width 679 height 109
click at [648, 191] on textarea "The speaker provided a comprehensive overview of how smartphones can spread inf…" at bounding box center [493, 233] width 679 height 109
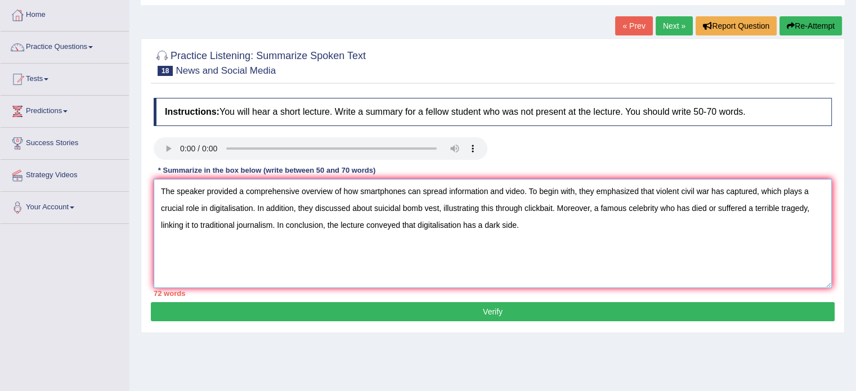
click at [651, 194] on textarea "The speaker provided a comprehensive overview of how smartphones can spread inf…" at bounding box center [493, 233] width 679 height 109
drag, startPoint x: 640, startPoint y: 193, endPoint x: 654, endPoint y: 195, distance: 14.4
click at [654, 195] on textarea "The speaker provided a comprehensive overview of how smartphones can spread inf…" at bounding box center [493, 233] width 679 height 109
click at [645, 191] on textarea "The speaker provided a comprehensive overview of how smartphones can spread inf…" at bounding box center [493, 233] width 679 height 109
click at [611, 195] on textarea "The speaker provided a comprehensive overview of how smartphones can spread inf…" at bounding box center [493, 233] width 679 height 109
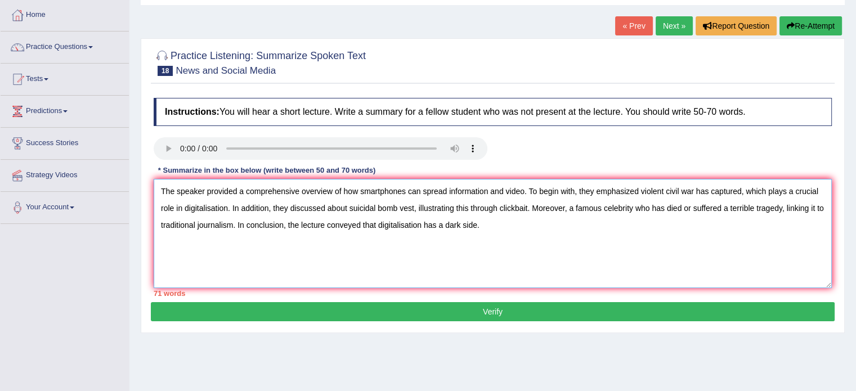
click at [652, 194] on textarea "The speaker provided a comprehensive overview of how smartphones can spread inf…" at bounding box center [493, 233] width 679 height 109
click at [588, 195] on textarea "The speaker provided a comprehensive overview of how smartphones can spread inf…" at bounding box center [493, 233] width 679 height 109
drag, startPoint x: 577, startPoint y: 195, endPoint x: 636, endPoint y: 198, distance: 58.6
click at [636, 198] on textarea "The speaker provided a comprehensive overview of how smartphones can spread inf…" at bounding box center [493, 233] width 679 height 109
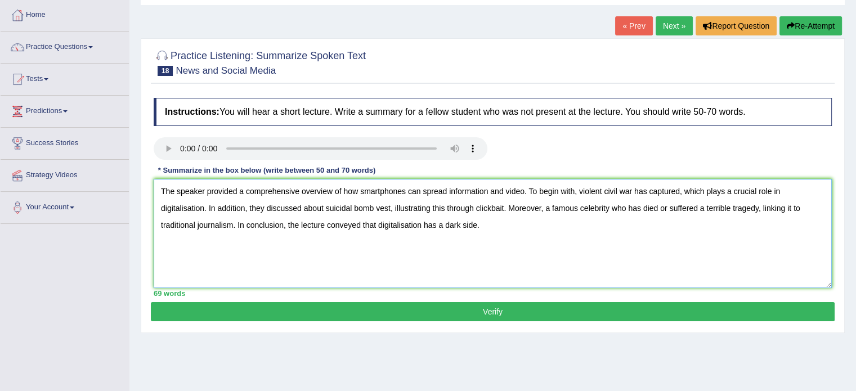
type textarea "The speaker provided a comprehensive overview of how smartphones can spread inf…"
click at [422, 310] on button "Verify" at bounding box center [493, 311] width 684 height 19
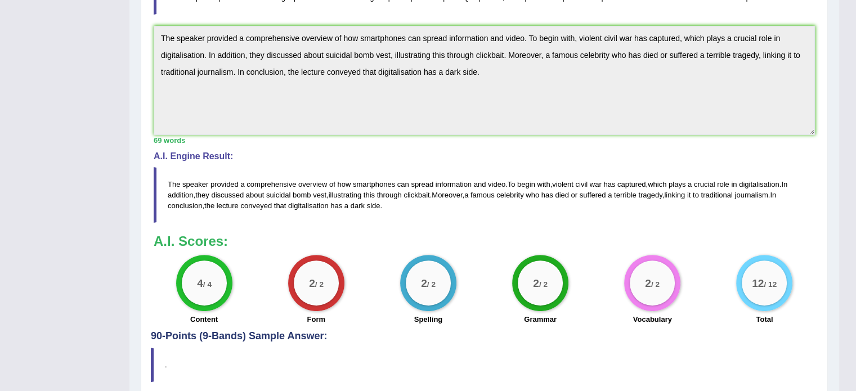
scroll to position [297, 0]
